Goal: Information Seeking & Learning: Learn about a topic

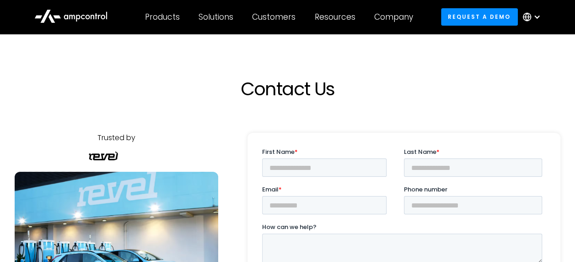
click at [535, 17] on div at bounding box center [536, 16] width 7 height 7
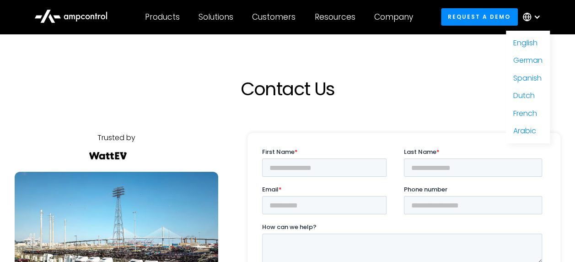
click at [535, 17] on div at bounding box center [536, 16] width 7 height 7
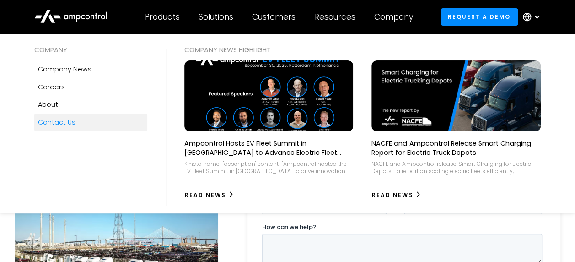
click at [406, 17] on div "Company" at bounding box center [393, 17] width 39 height 10
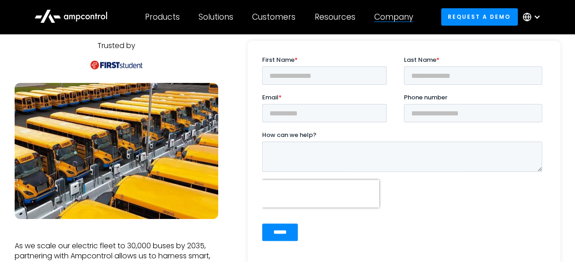
scroll to position [91, 0]
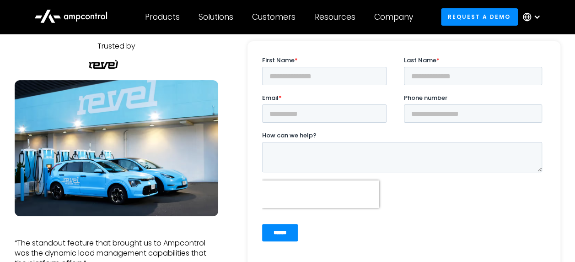
click at [78, 16] on icon at bounding box center [70, 16] width 73 height 22
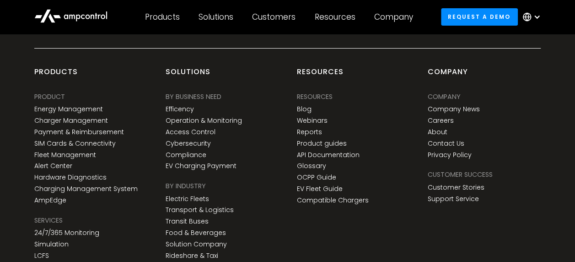
scroll to position [3383, 0]
click at [445, 107] on link "Company News" at bounding box center [454, 108] width 52 height 8
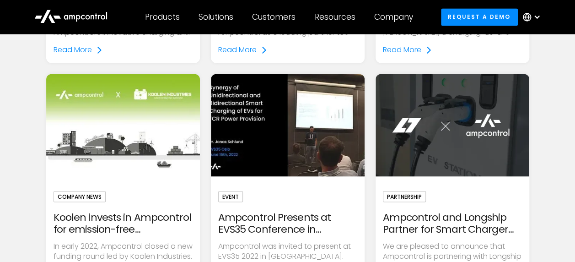
scroll to position [2469, 0]
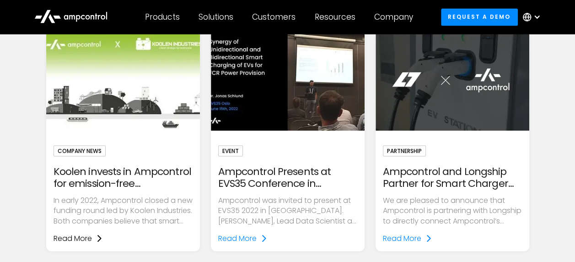
click at [98, 235] on icon at bounding box center [99, 237] width 7 height 7
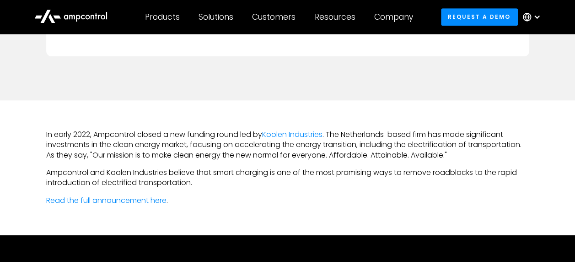
scroll to position [387, 0]
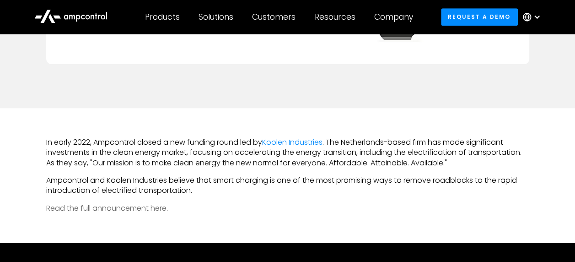
click at [120, 206] on link "Read the full announcement here" at bounding box center [106, 208] width 120 height 11
